Goal: Entertainment & Leisure: Consume media (video, audio)

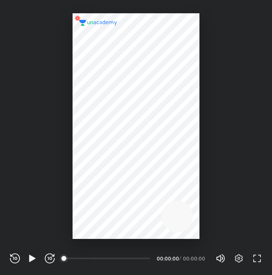
scroll to position [275, 272]
click at [32, 257] on icon "button" at bounding box center [32, 258] width 6 height 7
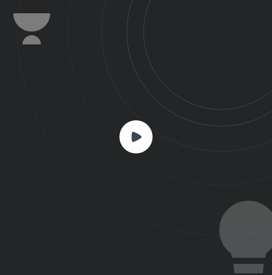
click at [131, 137] on rect at bounding box center [135, 136] width 33 height 33
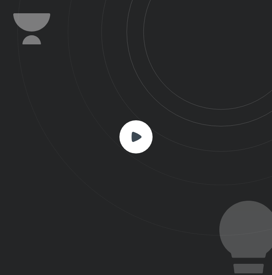
click at [131, 137] on rect at bounding box center [135, 136] width 33 height 33
click at [144, 129] on rect at bounding box center [135, 136] width 33 height 33
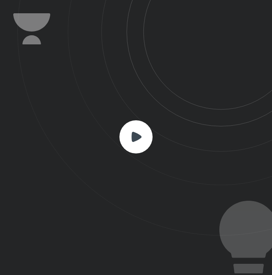
click at [144, 129] on rect at bounding box center [135, 136] width 33 height 33
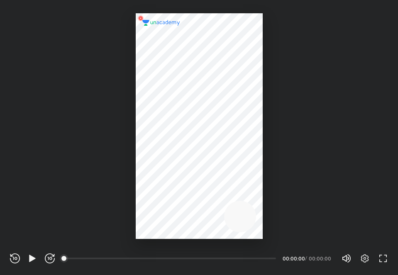
scroll to position [275, 398]
click at [33, 257] on icon "button" at bounding box center [32, 258] width 6 height 7
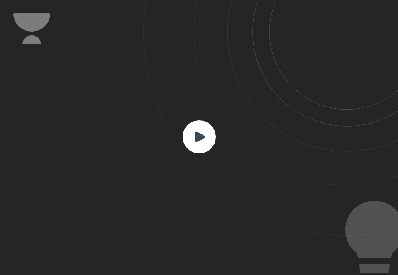
click at [209, 126] on rect at bounding box center [198, 136] width 33 height 33
click at [209, 138] on rect at bounding box center [198, 136] width 33 height 33
click at [189, 134] on rect at bounding box center [198, 136] width 33 height 33
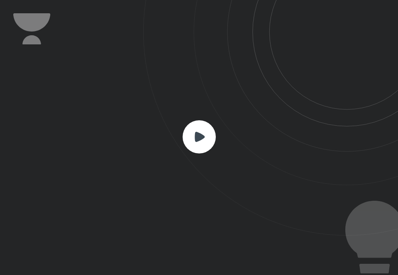
click at [189, 134] on rect at bounding box center [198, 136] width 33 height 33
